Goal: Information Seeking & Learning: Learn about a topic

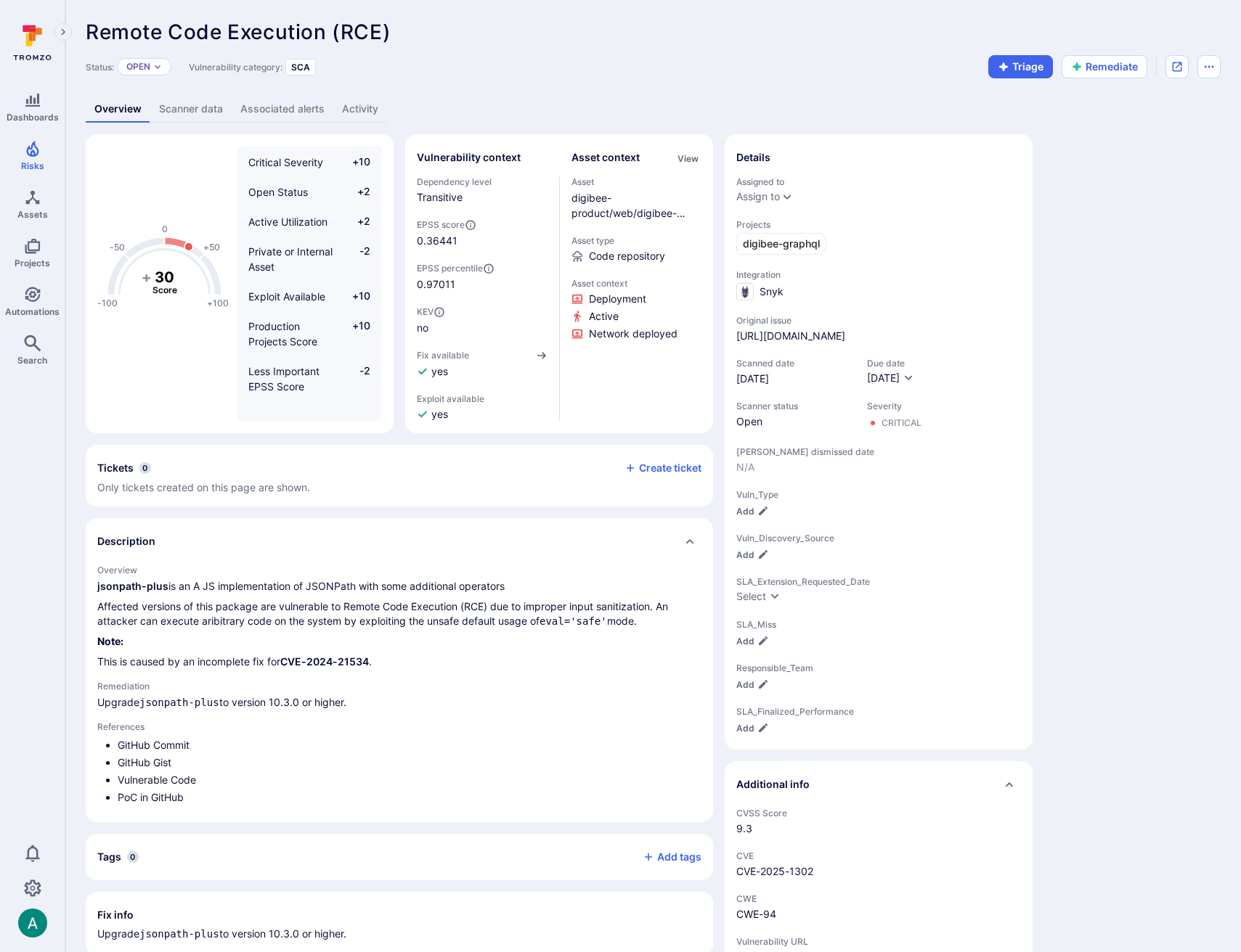
click at [175, 109] on link "Scanner data" at bounding box center [191, 110] width 81 height 27
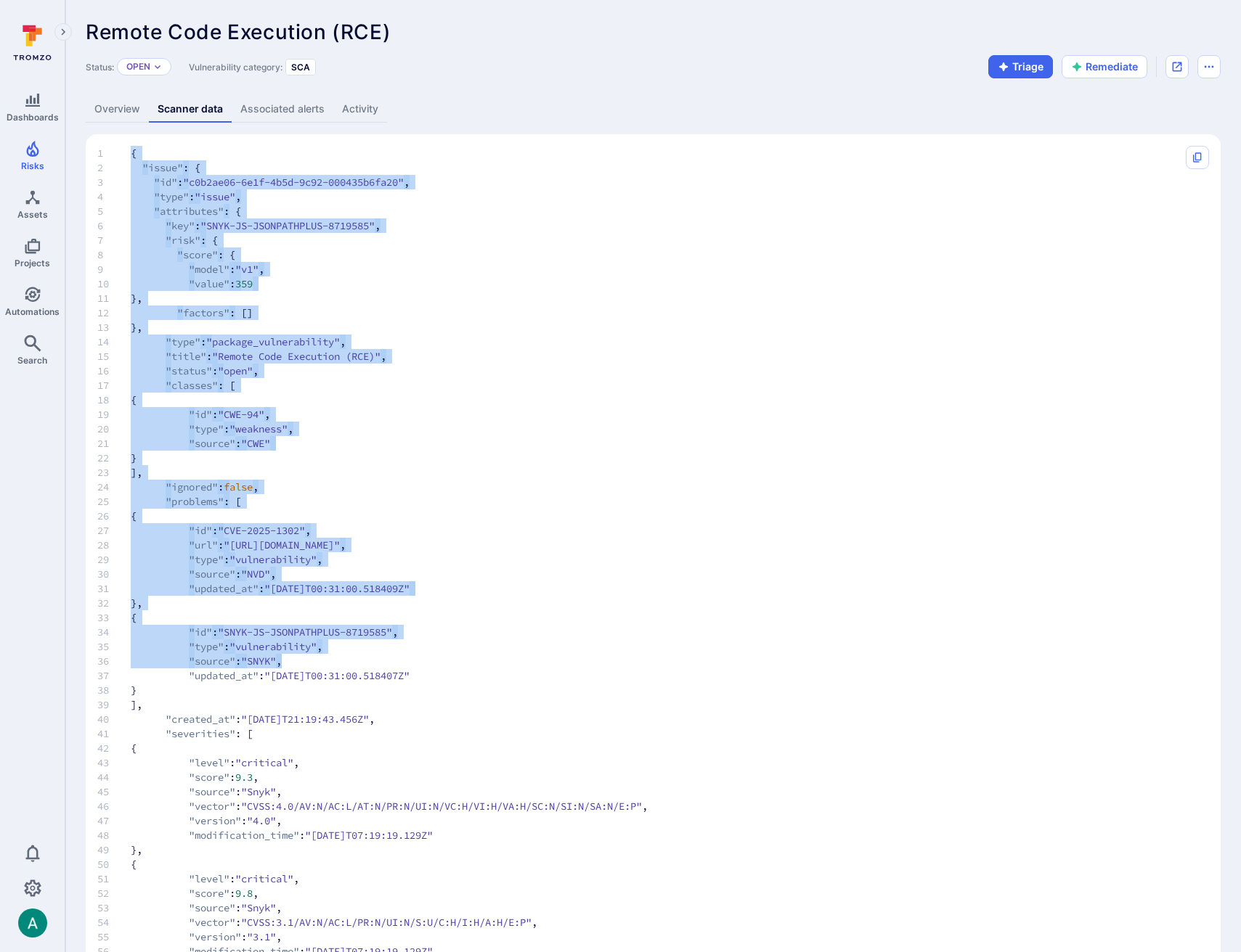
drag, startPoint x: 134, startPoint y: 156, endPoint x: 411, endPoint y: 664, distance: 578.6
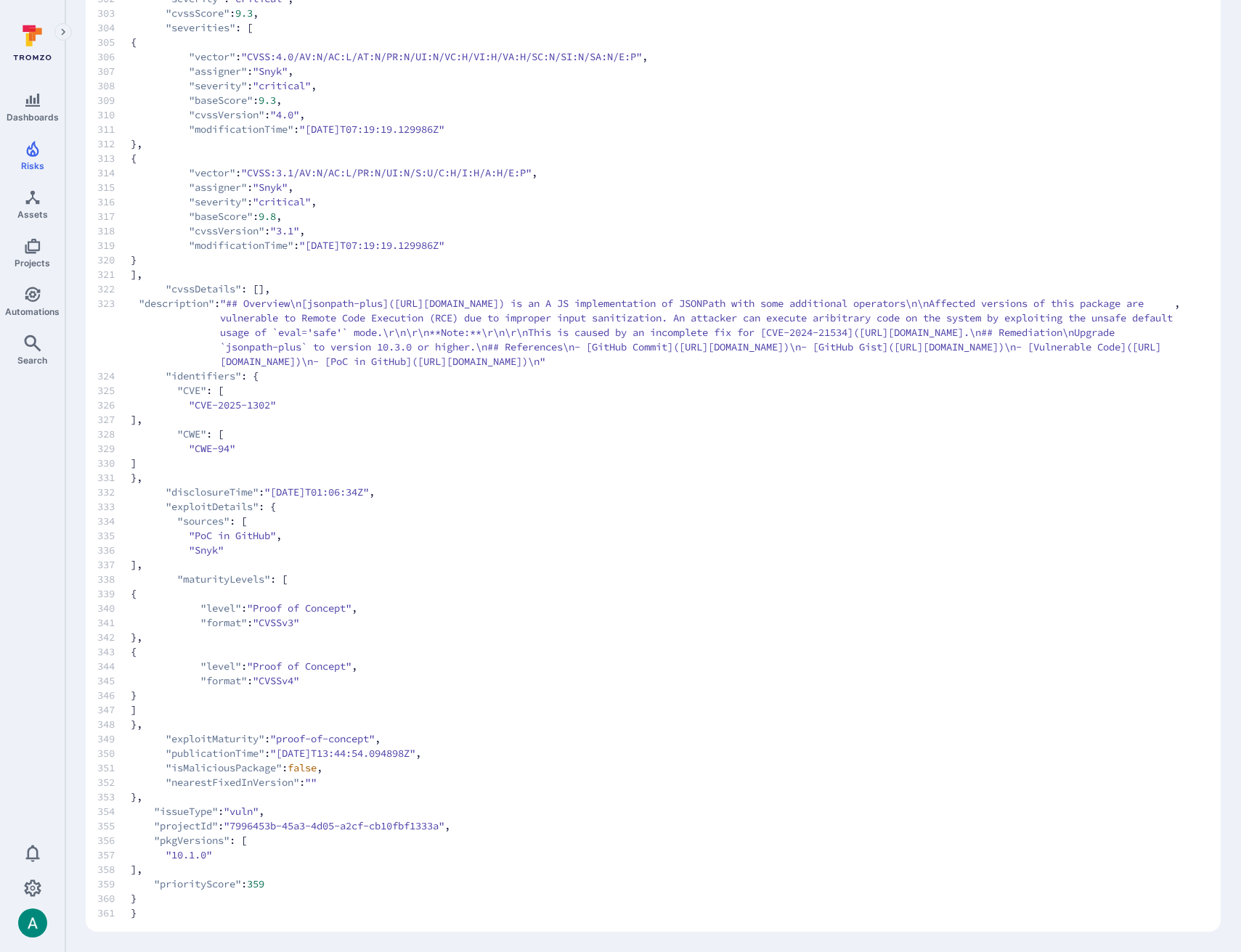
scroll to position [4568, 0]
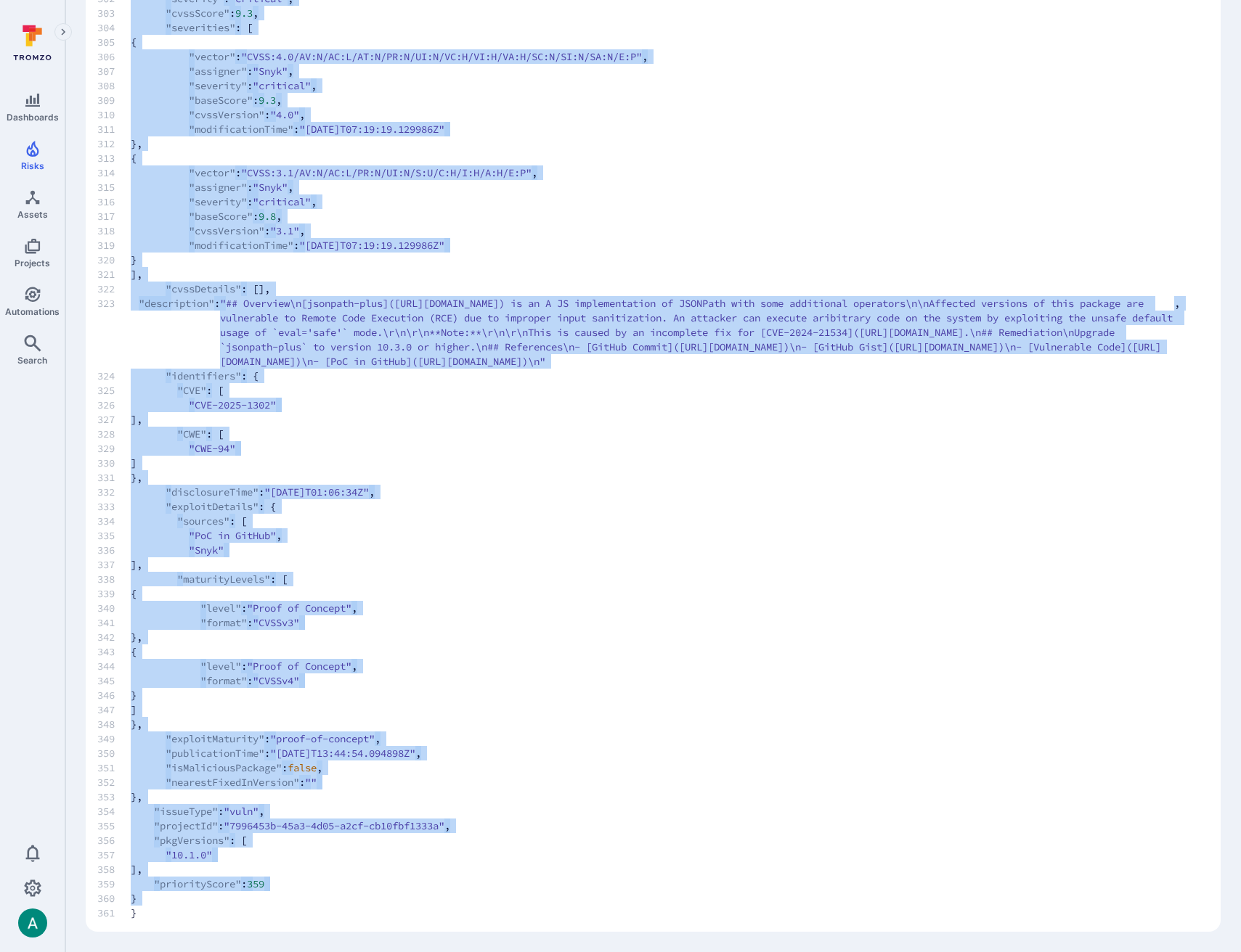
click at [144, 915] on span "361 }" at bounding box center [638, 912] width 1083 height 14
click at [138, 914] on span "361 }" at bounding box center [638, 912] width 1083 height 14
click at [131, 914] on span "361 }" at bounding box center [638, 912] width 1083 height 14
click at [130, 917] on span "361 }" at bounding box center [638, 912] width 1083 height 14
click at [133, 917] on span "361 }" at bounding box center [638, 912] width 1083 height 14
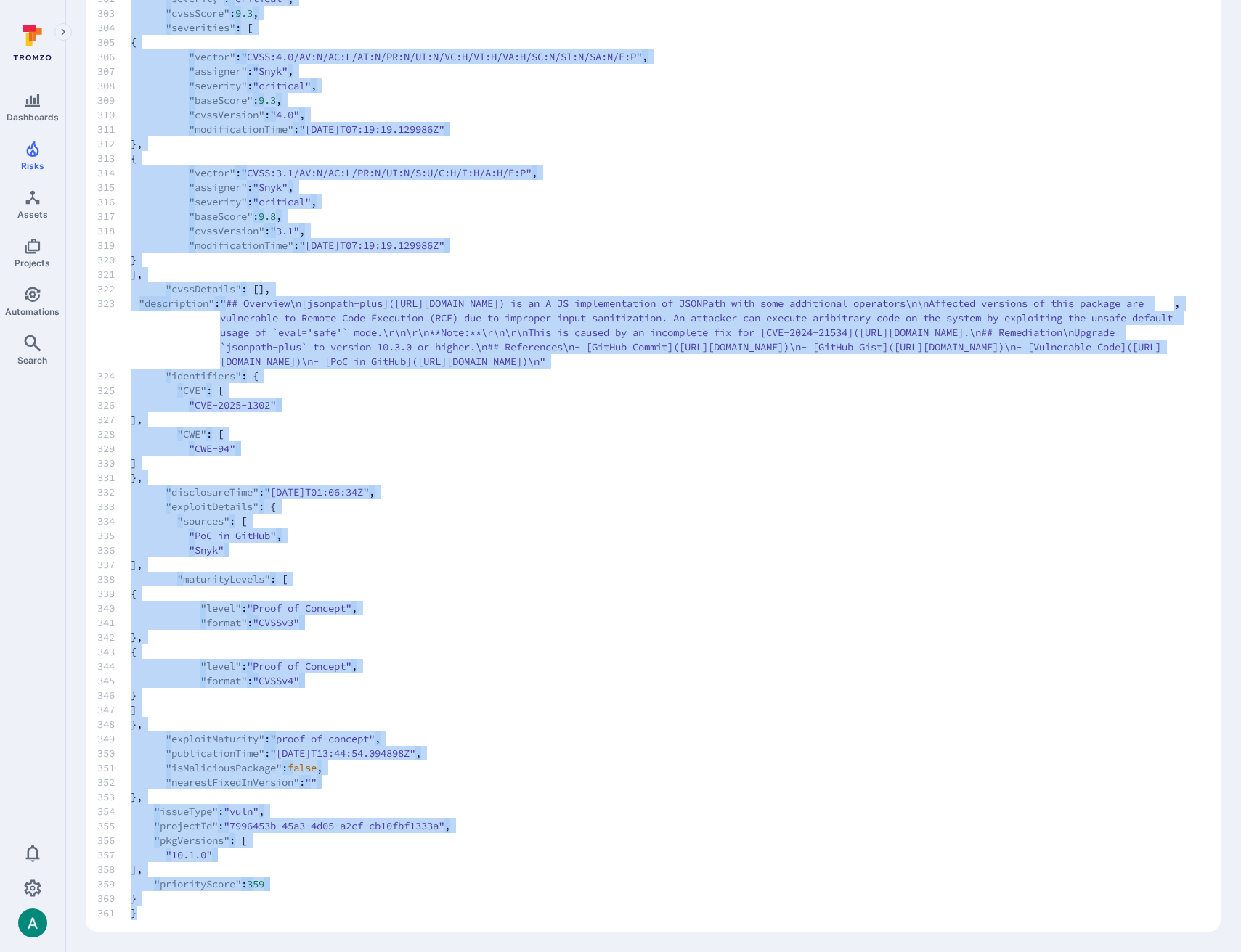
click at [139, 916] on span "361 }" at bounding box center [638, 912] width 1083 height 14
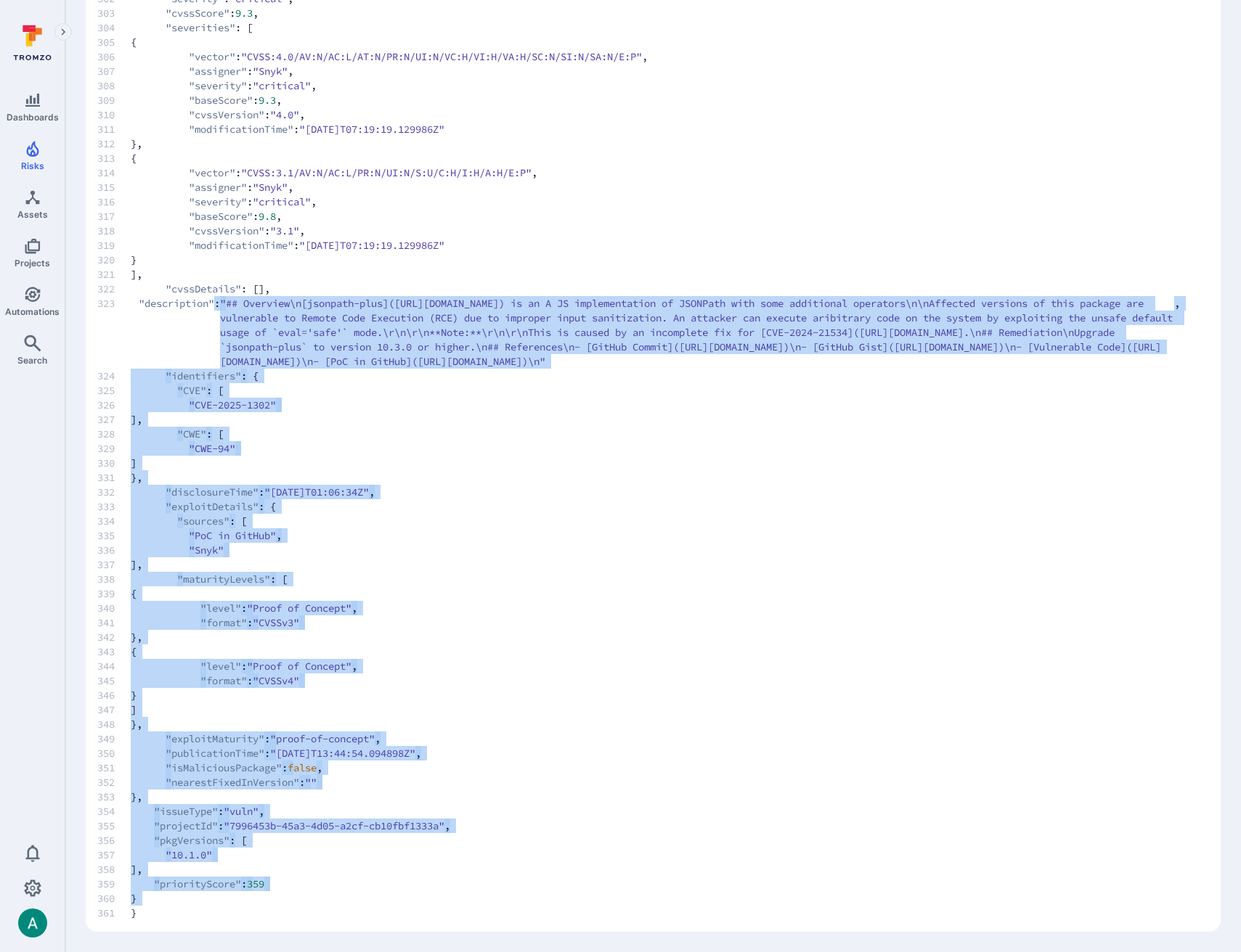
drag, startPoint x: 139, startPoint y: 916, endPoint x: 153, endPoint y: 318, distance: 598.2
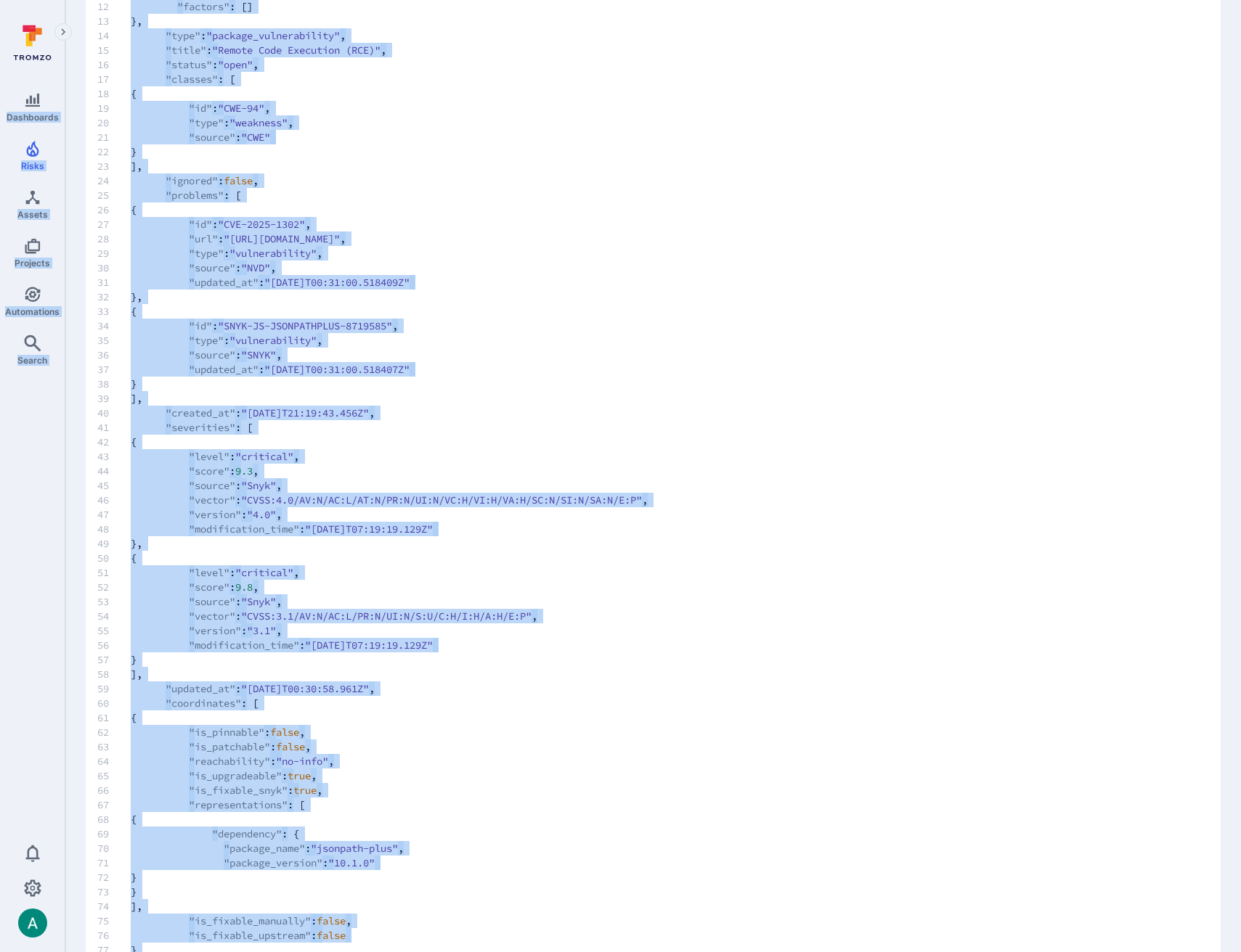
scroll to position [0, 0]
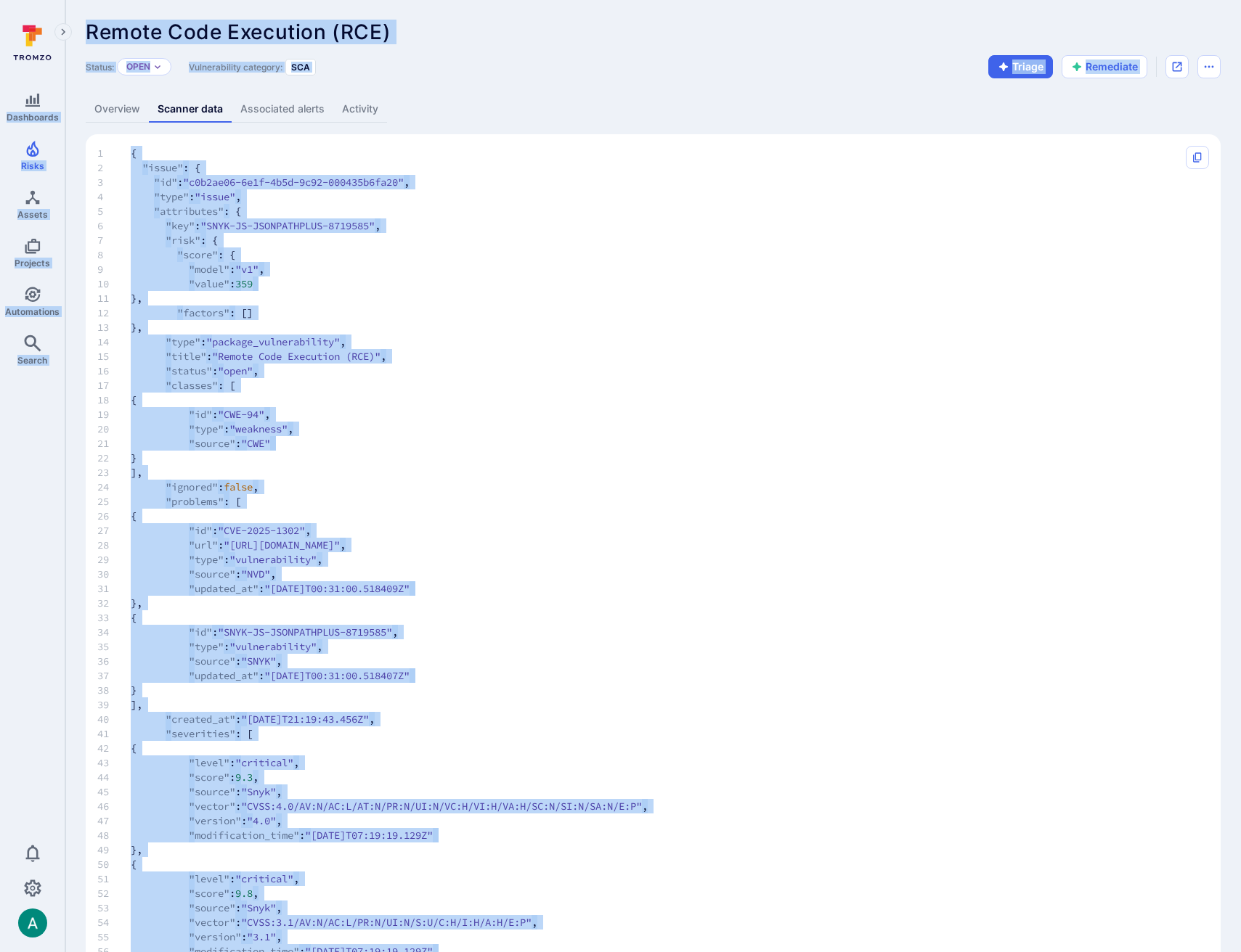
drag, startPoint x: 122, startPoint y: 222, endPoint x: 113, endPoint y: 171, distance: 51.8
click at [124, 218] on span "6" at bounding box center [113, 225] width 34 height 14
click at [159, 162] on span ""issue"" at bounding box center [163, 167] width 41 height 14
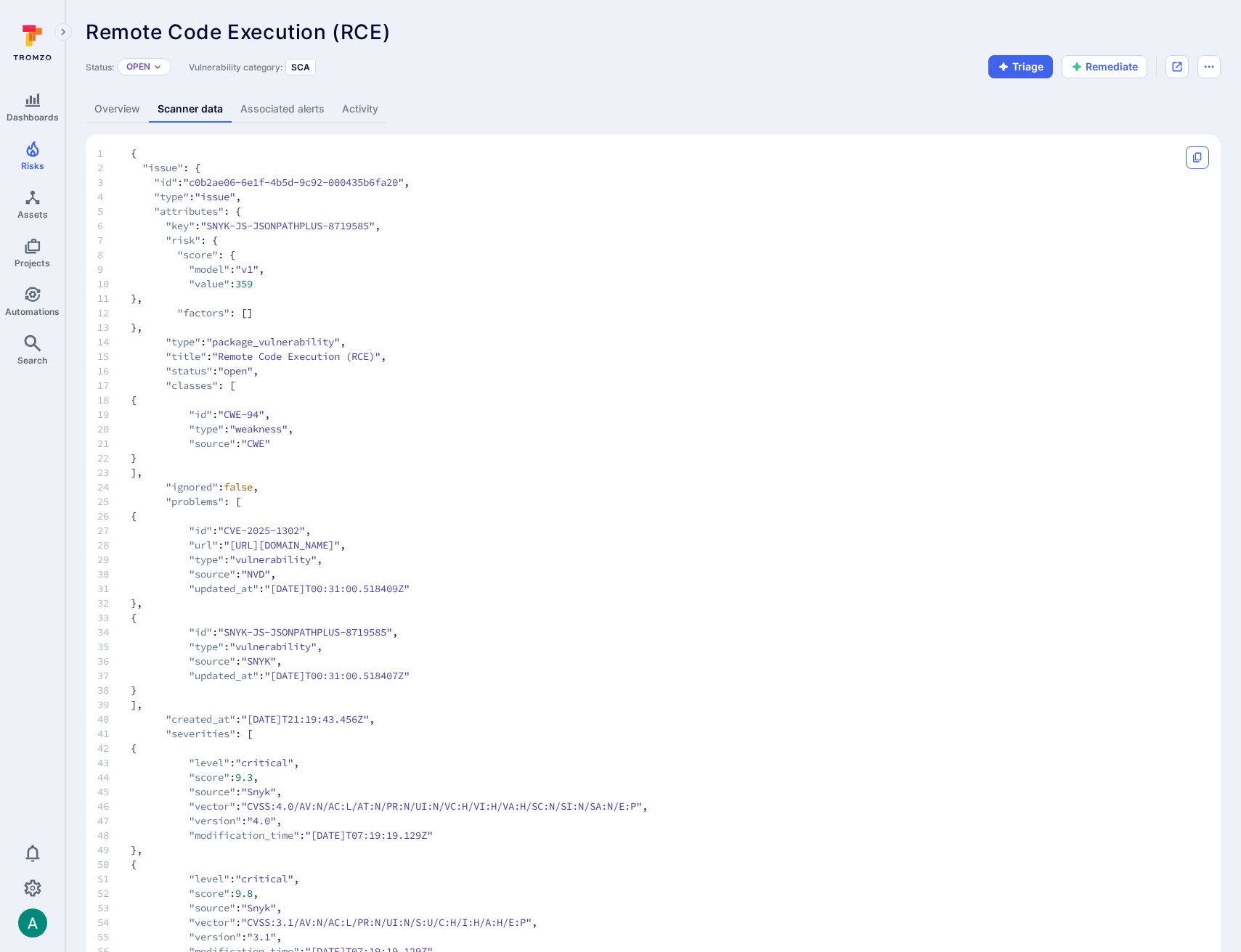
click at [1201, 155] on icon "Copy" at bounding box center [1198, 157] width 12 height 12
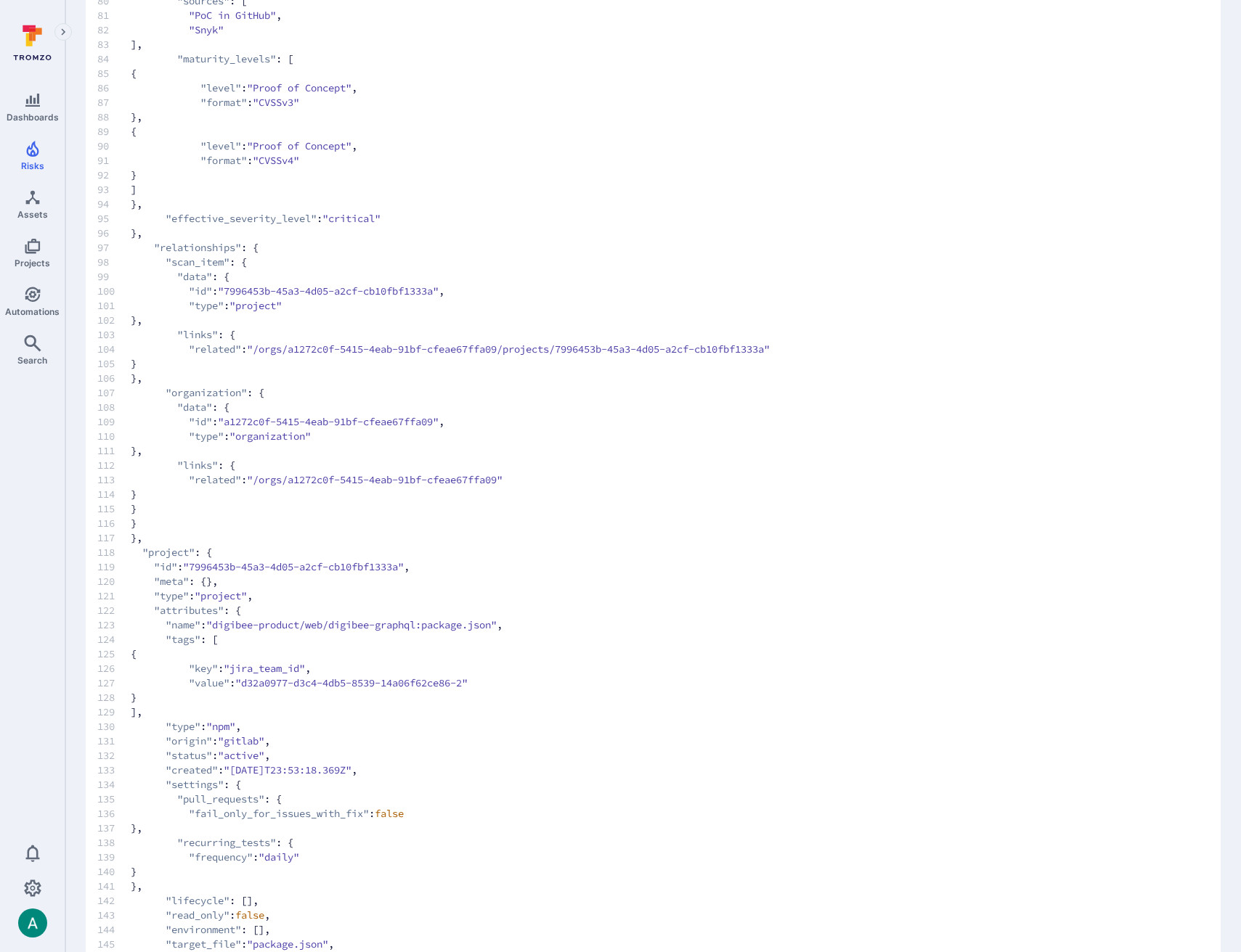
scroll to position [1304, 0]
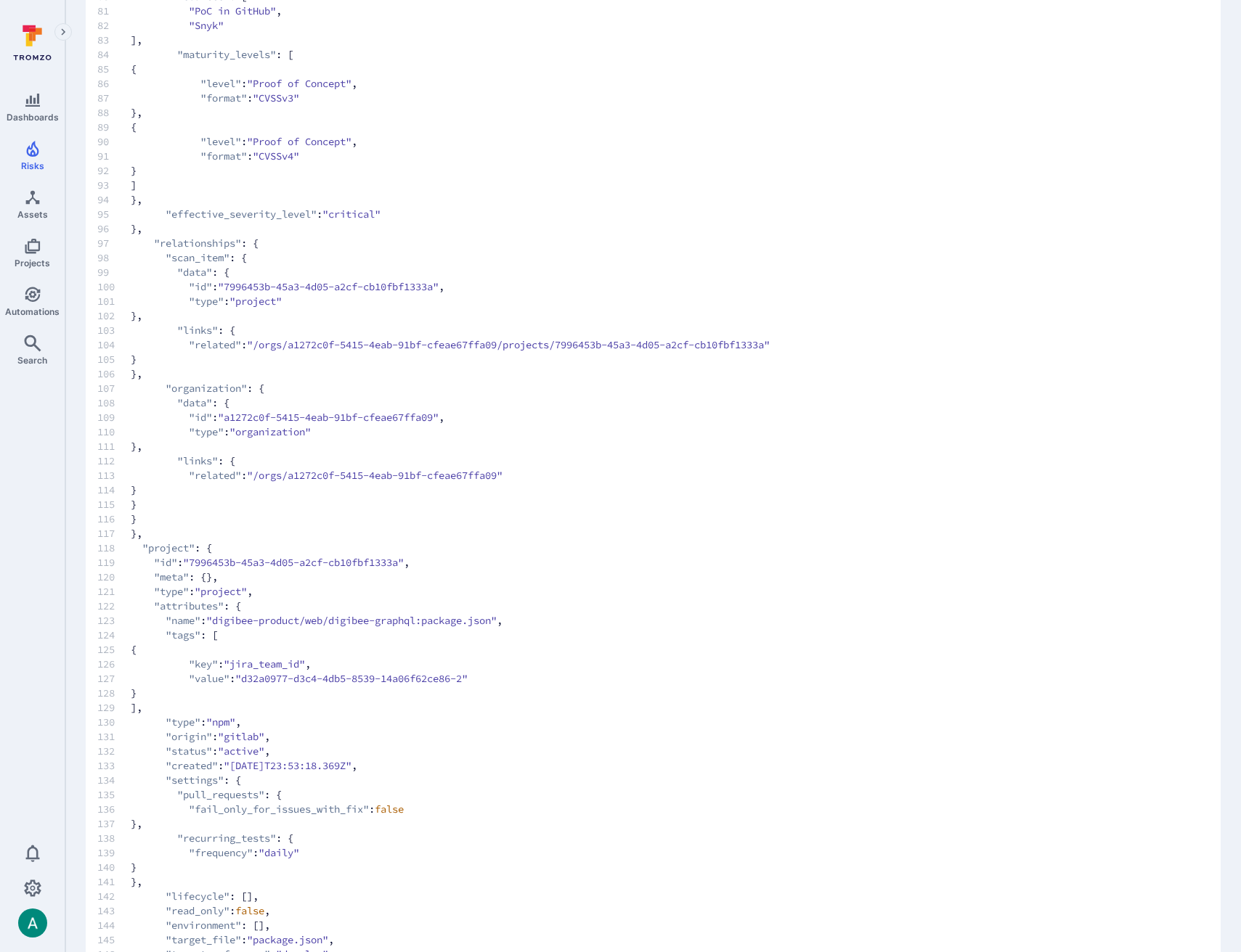
click at [832, 478] on span "113 "related" : "/orgs/a1272c0f-5415-4eab-91bf-cfeae67ffa09"" at bounding box center [638, 475] width 1083 height 14
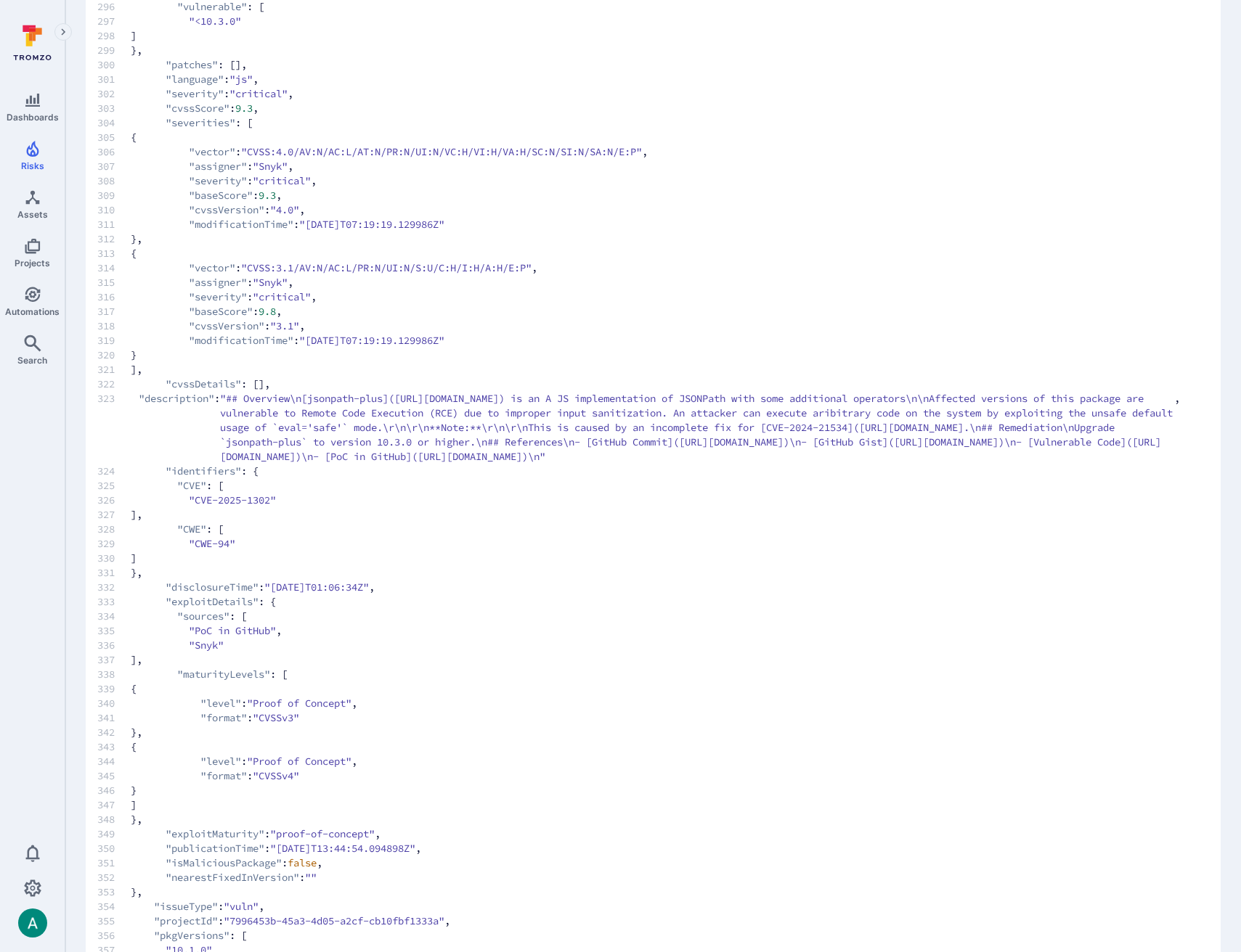
scroll to position [4568, 0]
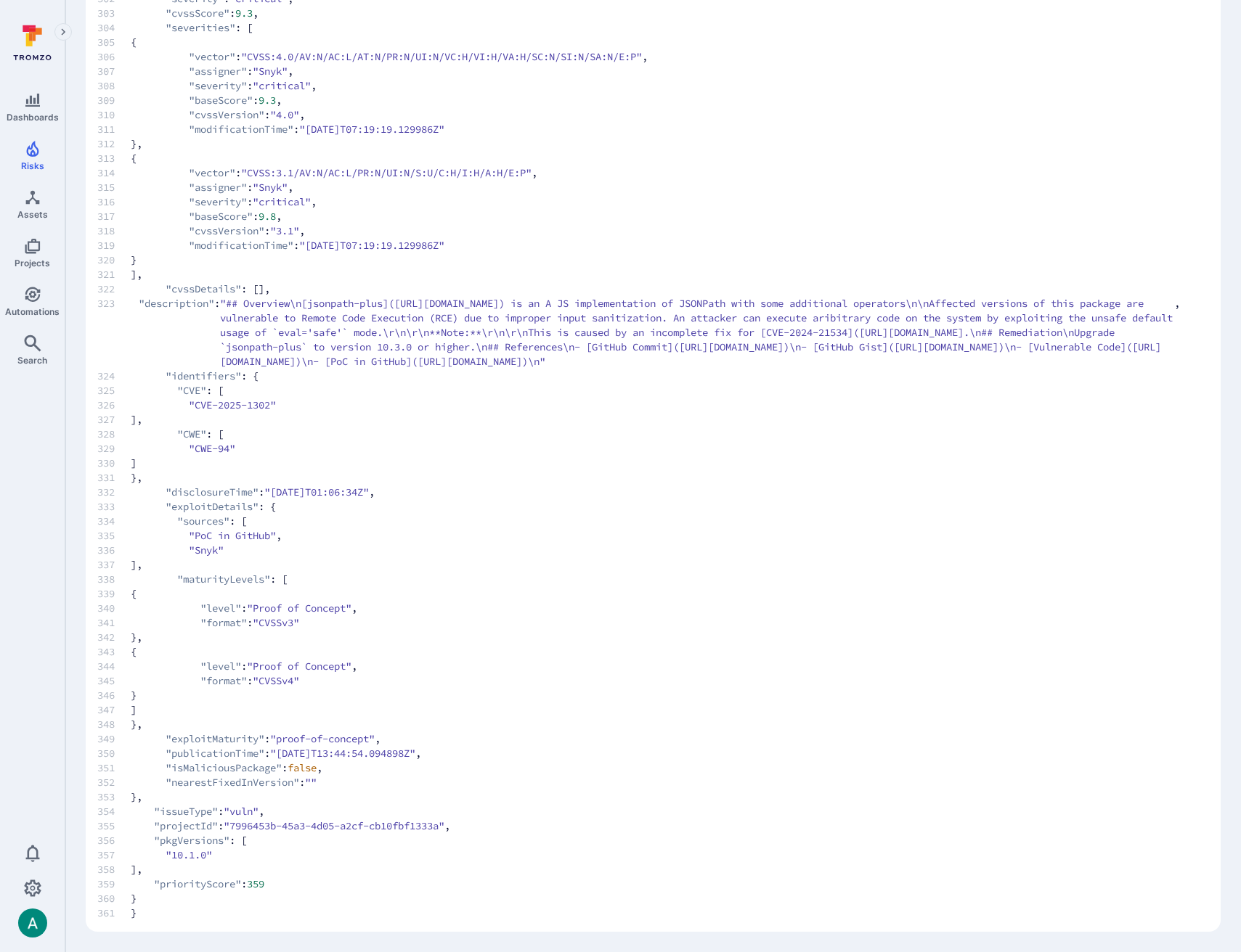
drag, startPoint x: 521, startPoint y: 338, endPoint x: 780, endPoint y: 234, distance: 279.1
click at [523, 338] on span ""## Overview\n[jsonpath-plus](https://www.npmjs.org/package/jsonpath-plus) is a…" at bounding box center [697, 332] width 954 height 72
drag, startPoint x: 1175, startPoint y: 39, endPoint x: 1186, endPoint y: 22, distance: 20.2
click at [1177, 64] on span "307 "assigner" : "Snyk" ," at bounding box center [638, 71] width 1083 height 14
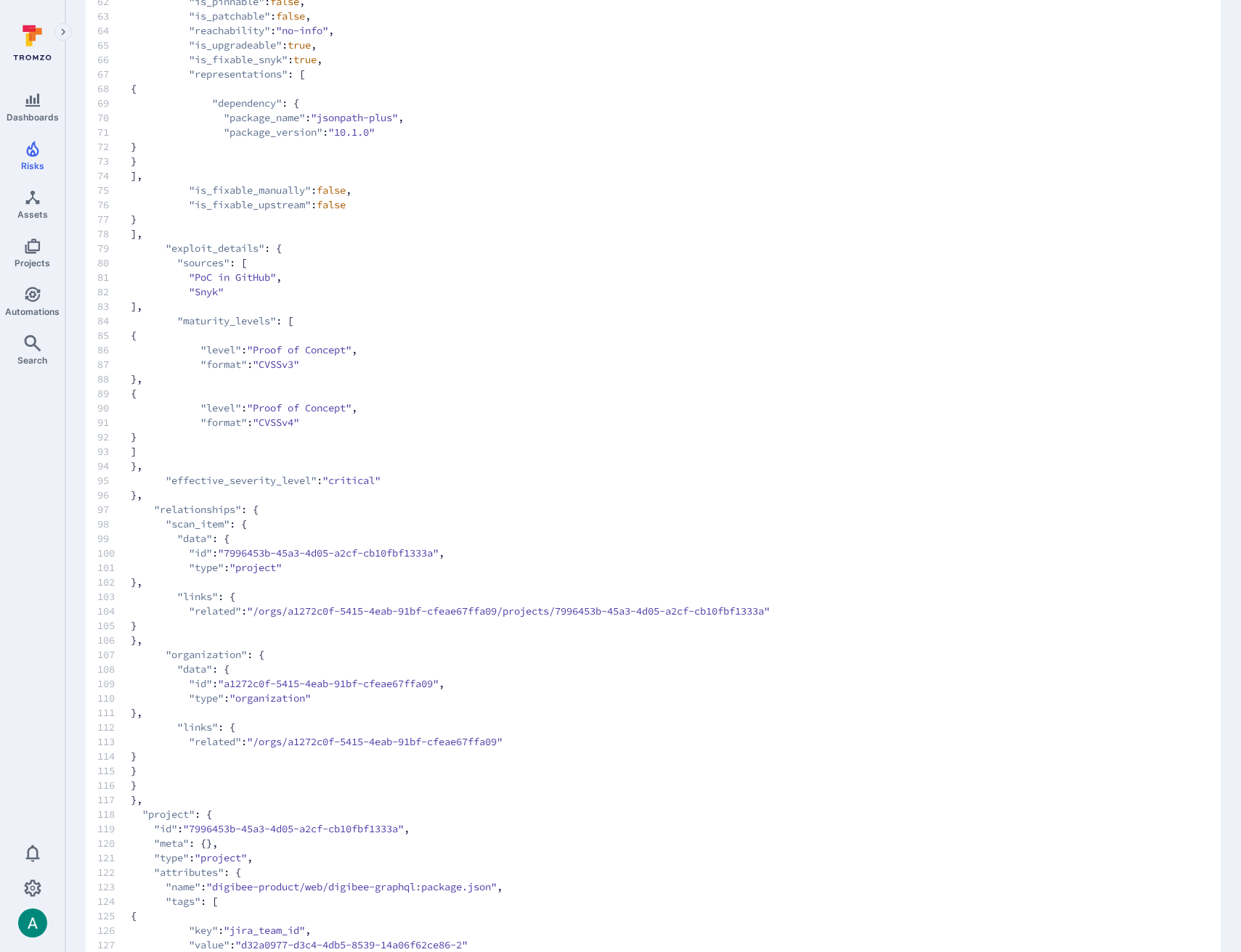
scroll to position [0, 0]
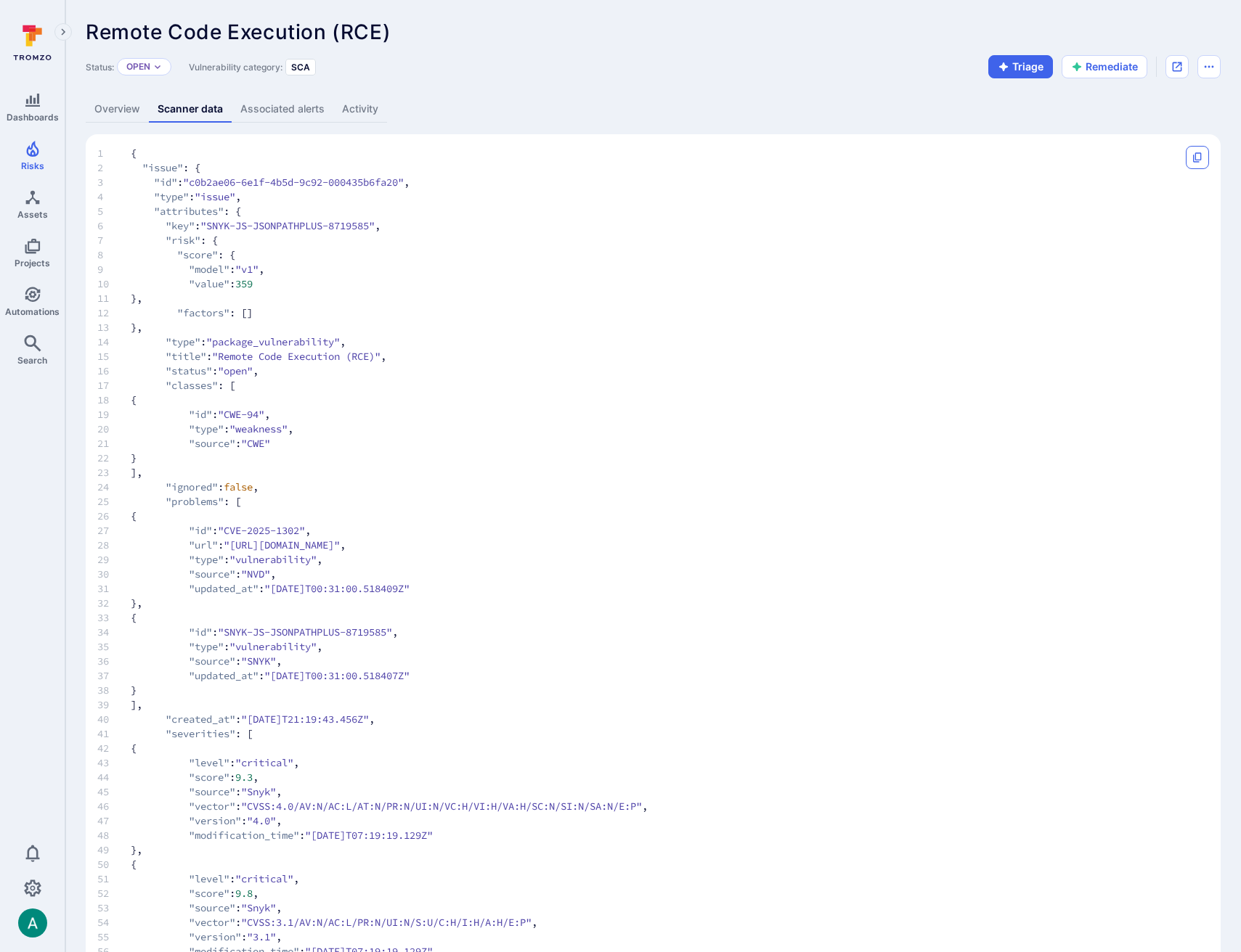
click at [1206, 159] on button "Copy" at bounding box center [1197, 157] width 23 height 23
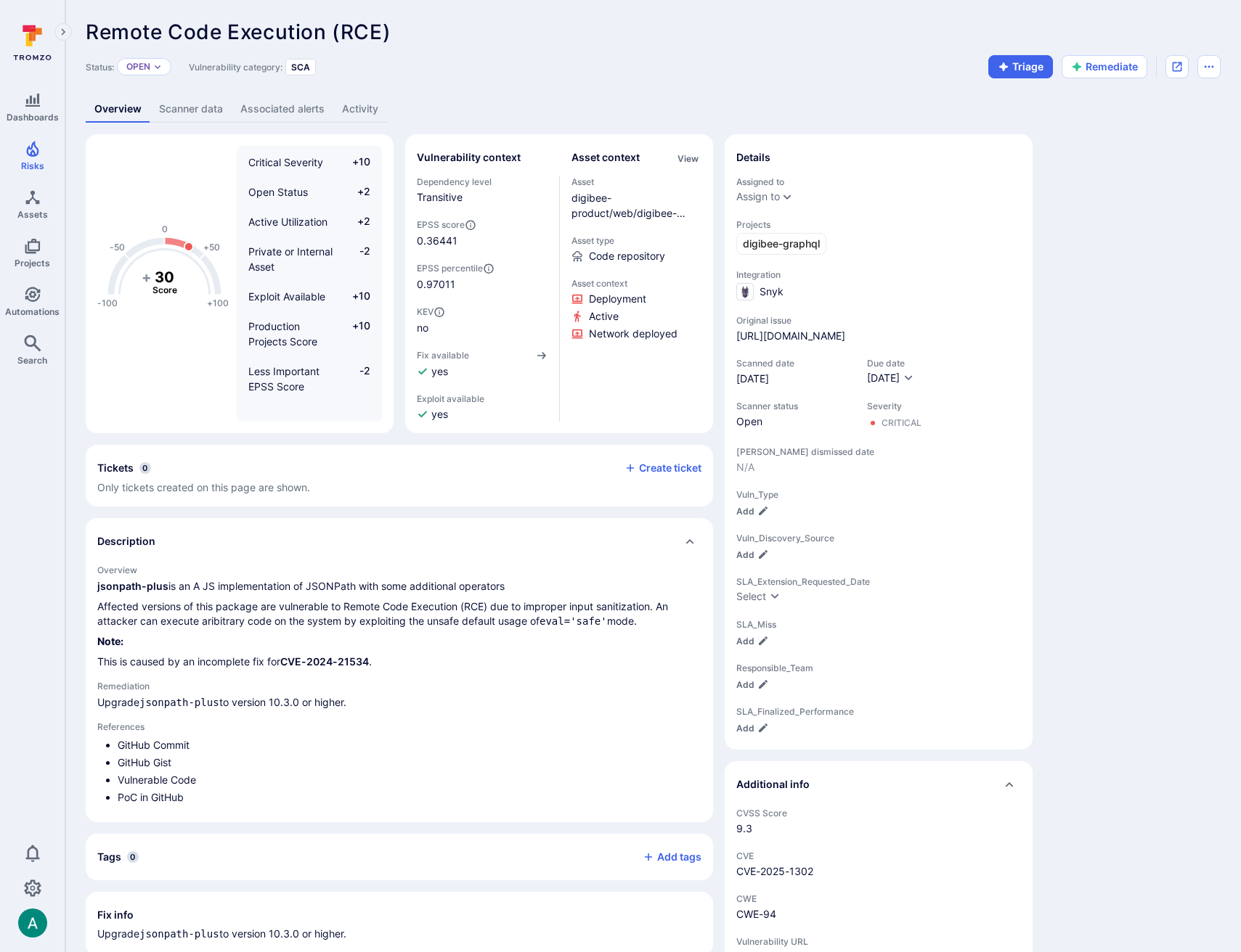
click at [199, 108] on link "Scanner data" at bounding box center [191, 110] width 81 height 27
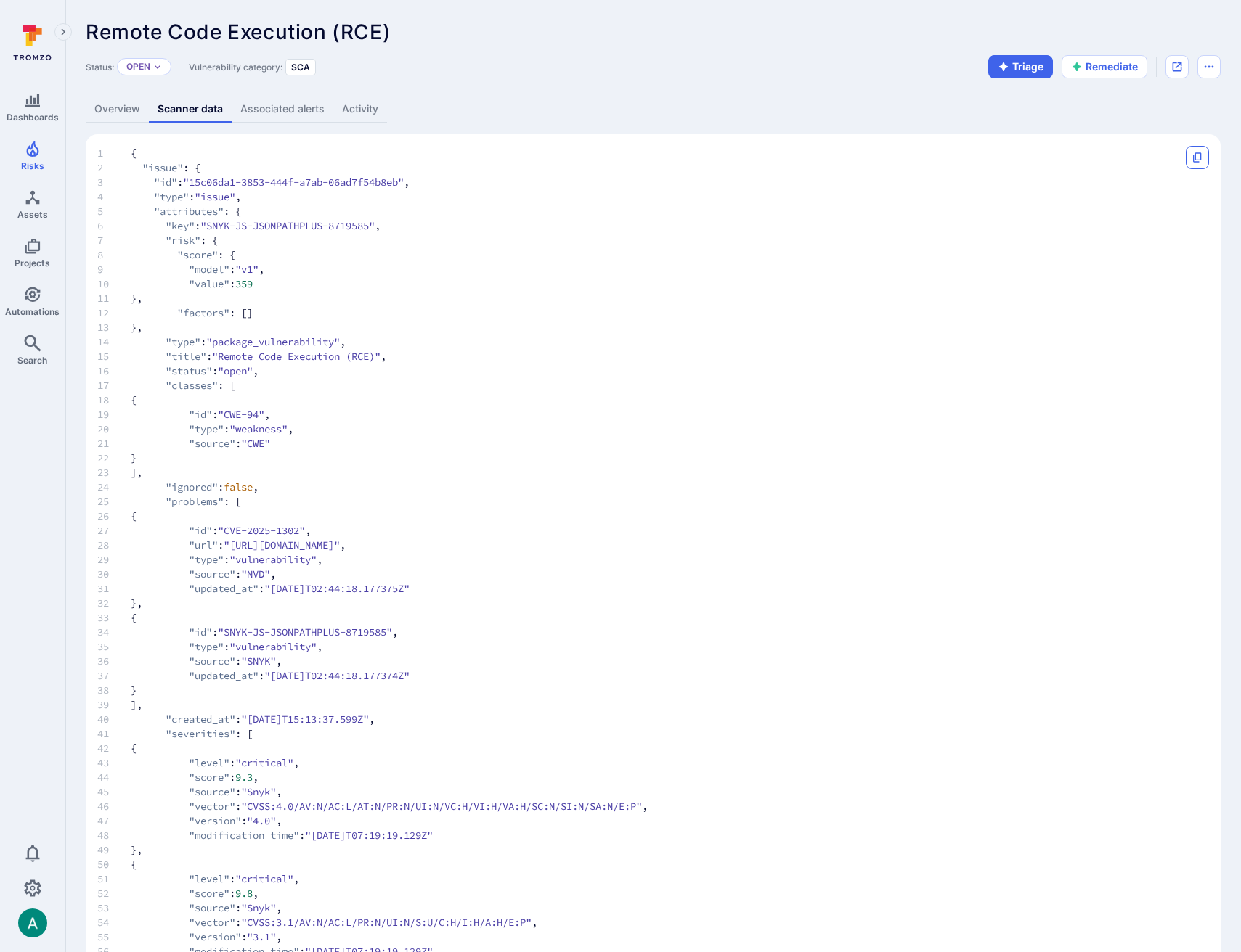
click at [1201, 160] on icon "Copy" at bounding box center [1198, 157] width 12 height 12
